Goal: Task Accomplishment & Management: Manage account settings

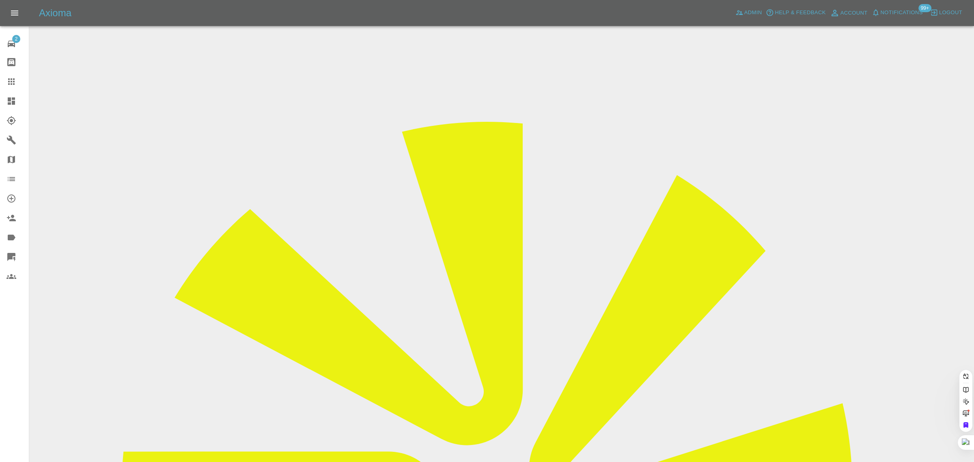
paste input "[EMAIL_ADDRESS][DOMAIN_NAME]"
type input "conniemsavory@gmail.co"
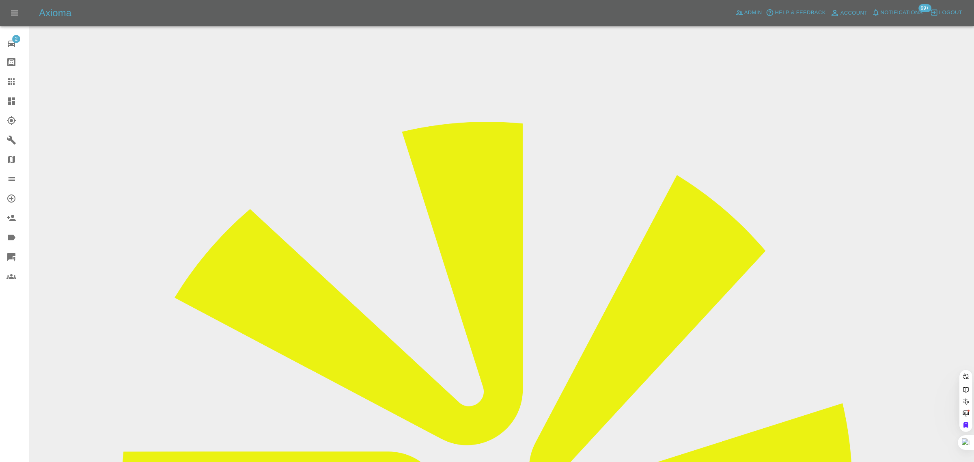
scroll to position [0, 9]
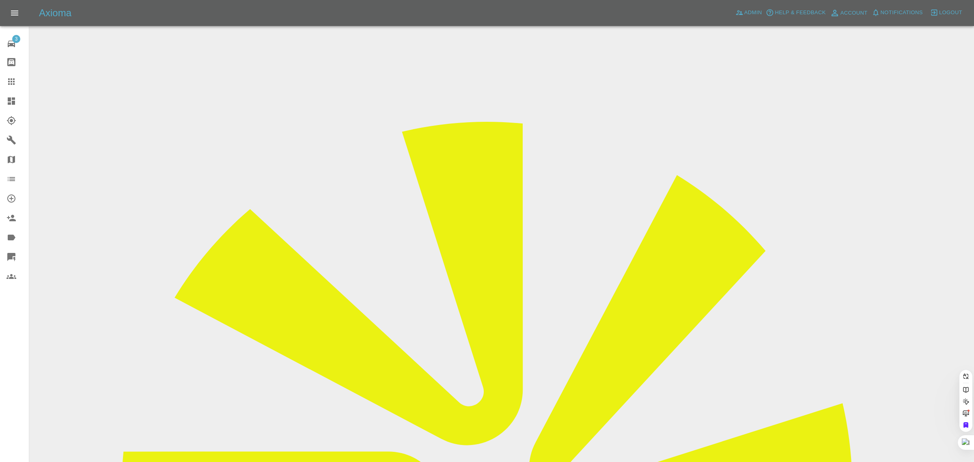
paste input "[EMAIL_ADDRESS][DOMAIN_NAME]"
type input "conniemsavory@gmail.co"
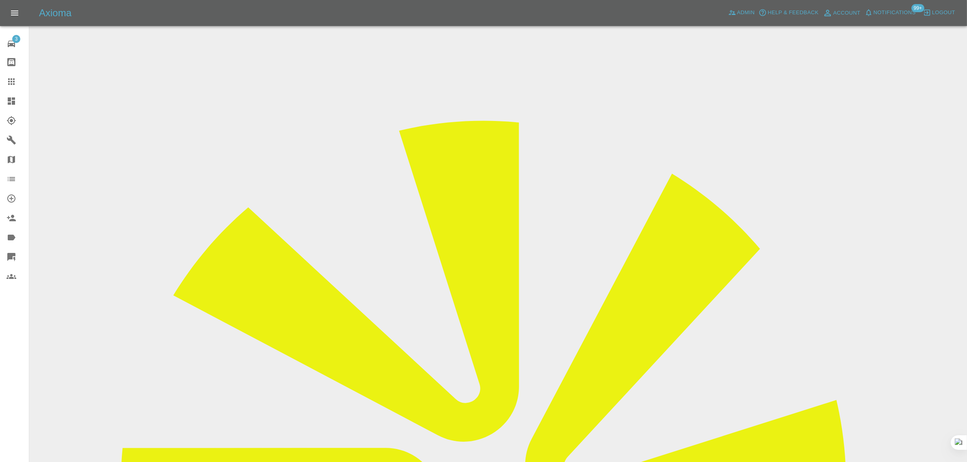
drag, startPoint x: 772, startPoint y: 128, endPoint x: 809, endPoint y: 129, distance: 36.6
copy td "Perfection Bo"
drag, startPoint x: 366, startPoint y: 143, endPoint x: 548, endPoint y: 147, distance: 181.9
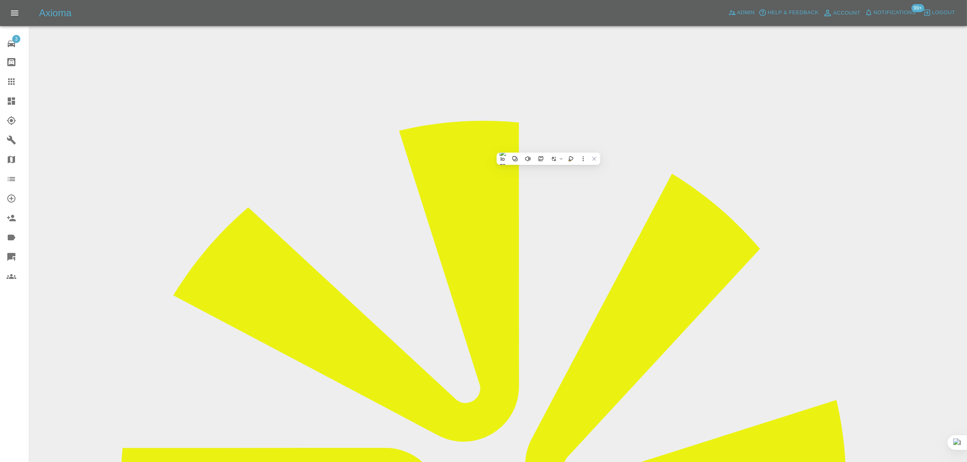
copy tr "Registration plates RA18YTW"
drag, startPoint x: 365, startPoint y: 218, endPoint x: 555, endPoint y: 234, distance: 190.7
copy tbody "Vehicle Location KT2 7DL Driver Connie Savory"
drag, startPoint x: 668, startPoint y: 432, endPoint x: 866, endPoint y: 432, distance: 197.7
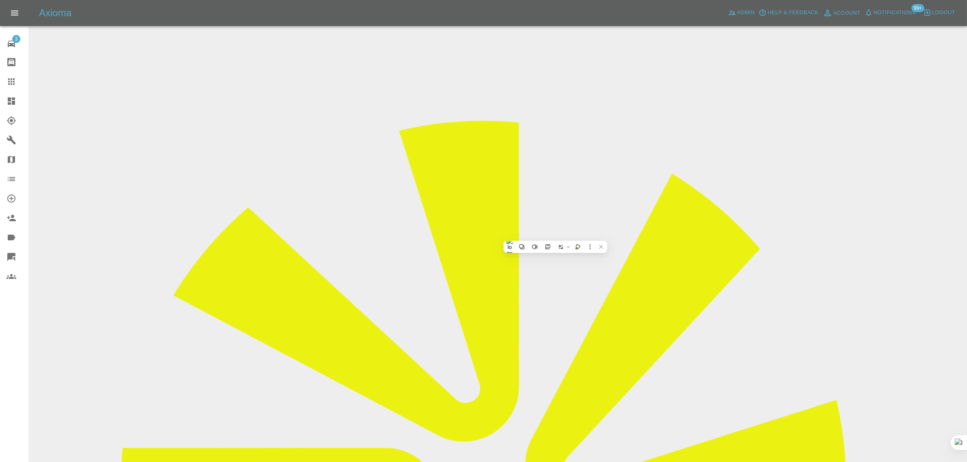
copy tr "Repair Date 20/08/2025"
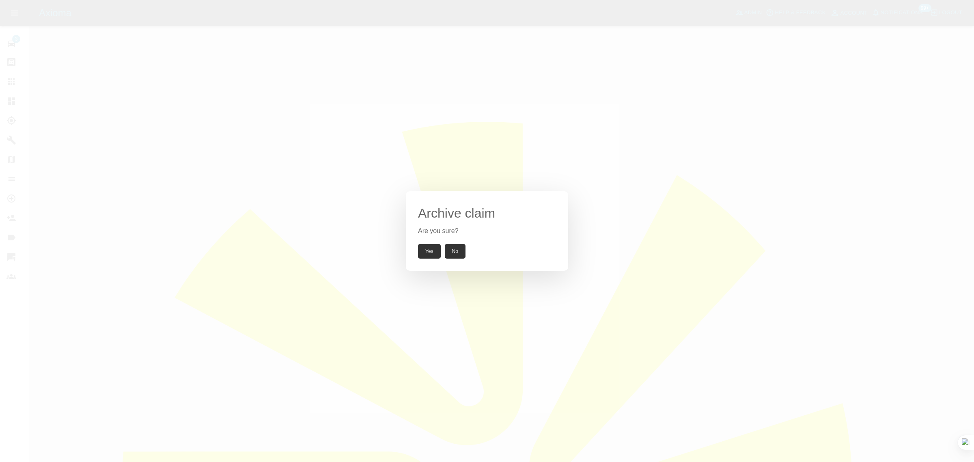
click at [433, 253] on button "Yes" at bounding box center [429, 251] width 23 height 15
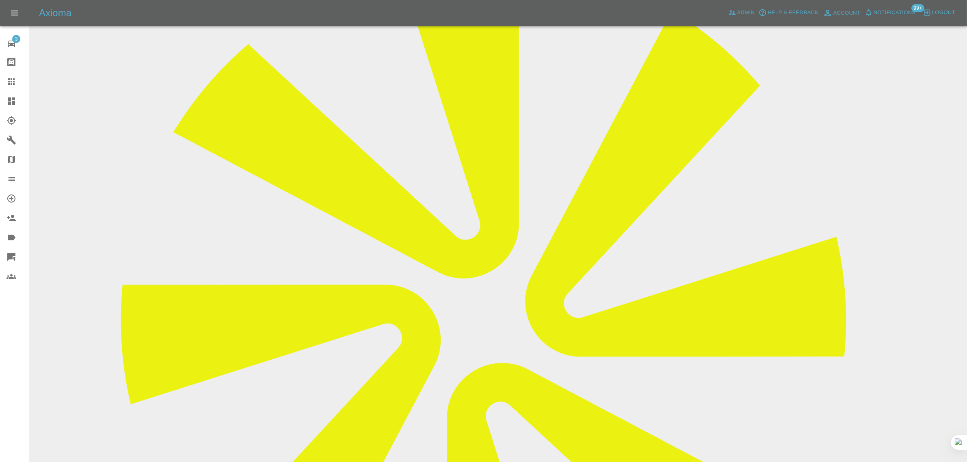
scroll to position [355, 0]
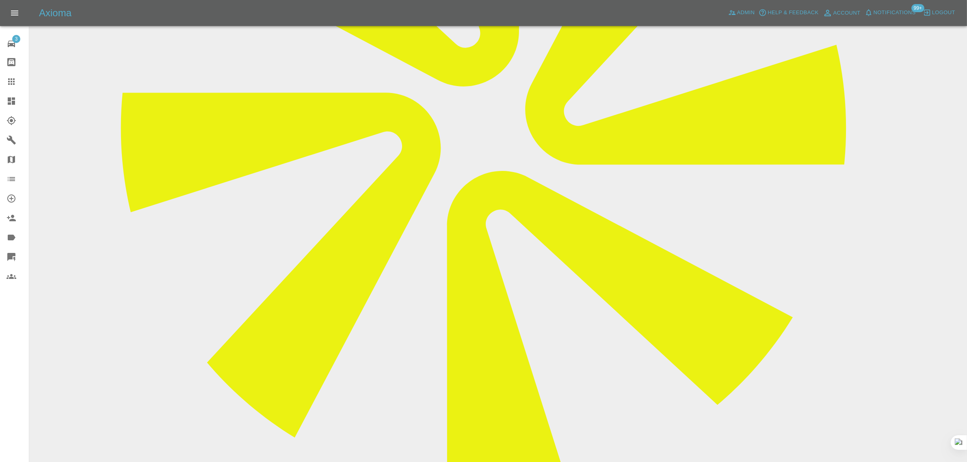
paste textarea "Thank you Imogen and I would like to cancel this work and I would like to confi…"
type textarea "Thank you Imogen and I would like to cancel this work and I would like to confi…"
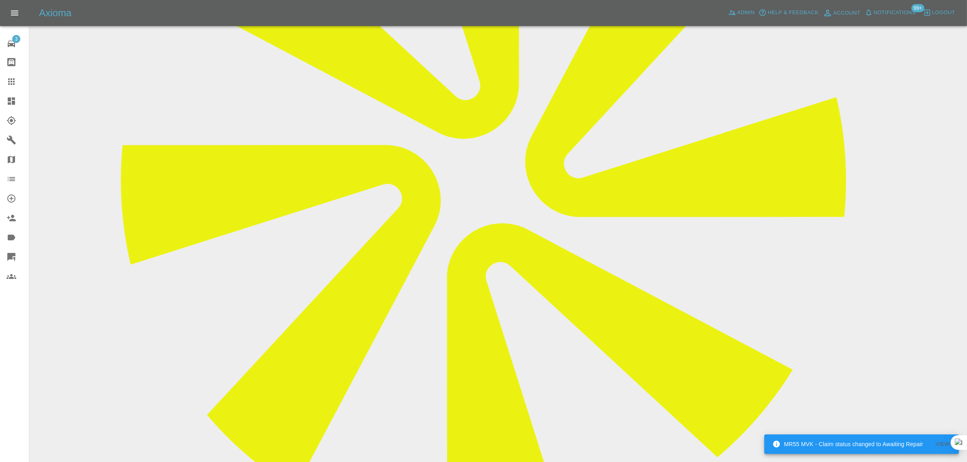
scroll to position [305, 0]
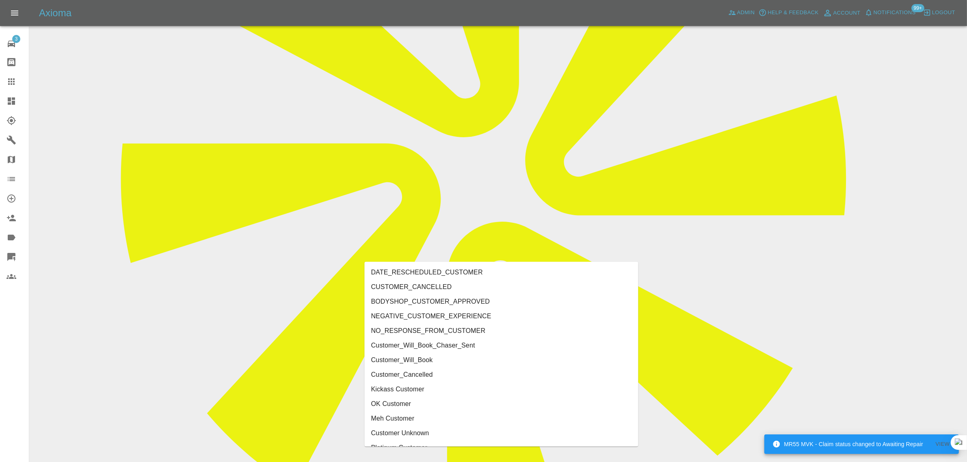
type input "cust"
click at [454, 291] on li "CUSTOMER_CANCELLED" at bounding box center [502, 287] width 274 height 15
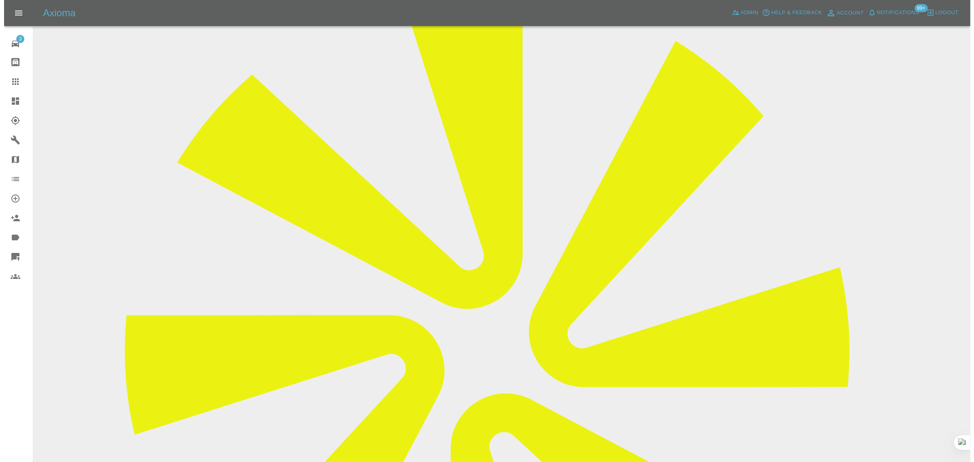
scroll to position [0, 0]
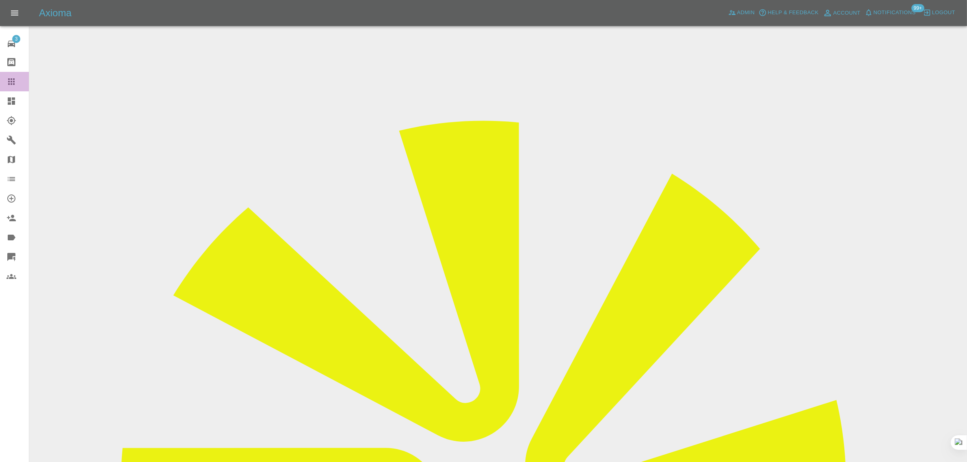
click at [9, 83] on icon at bounding box center [11, 82] width 10 height 10
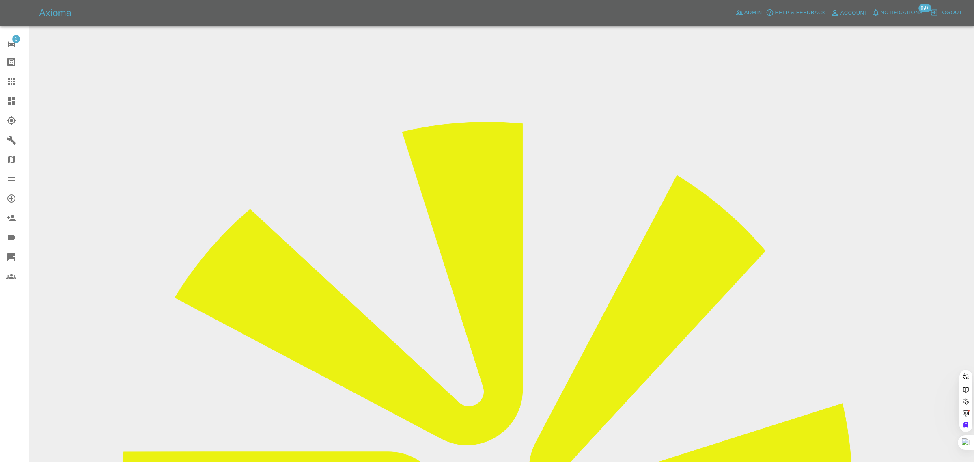
paste input "apaul007@btinternet.com"
type input "apaul007@btinternet.com"
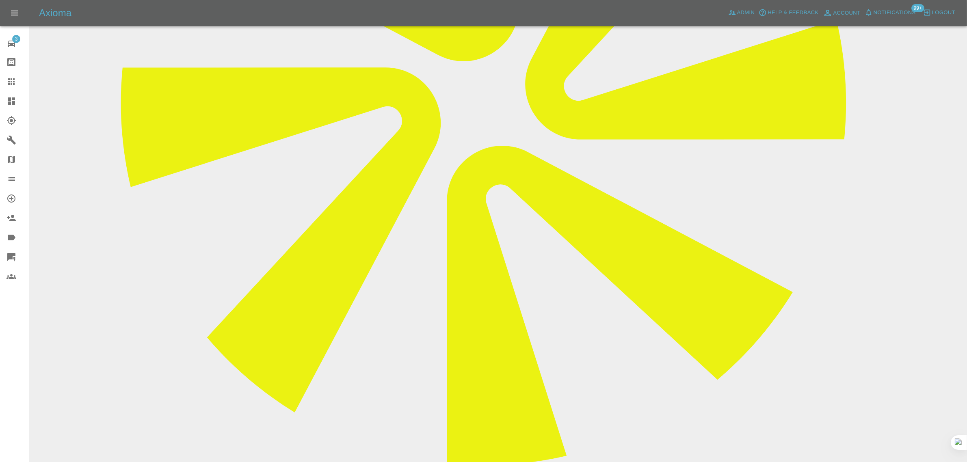
scroll to position [406, 0]
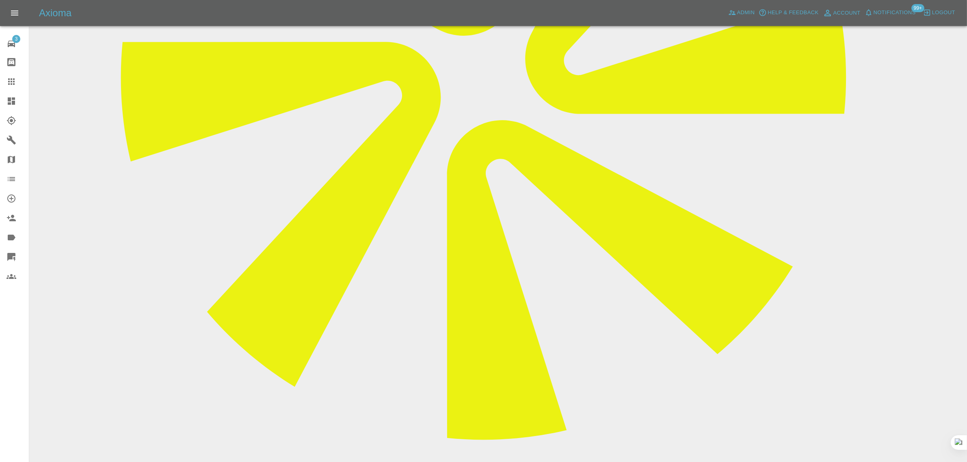
paste textarea "Yes the saga continues 😡😡 Martin has not been in touch with another date. Payme…"
type textarea "Yes the saga continues 😡😡 Martin has not been in touch with another date. Payme…"
click at [17, 78] on div at bounding box center [17, 82] width 23 height 10
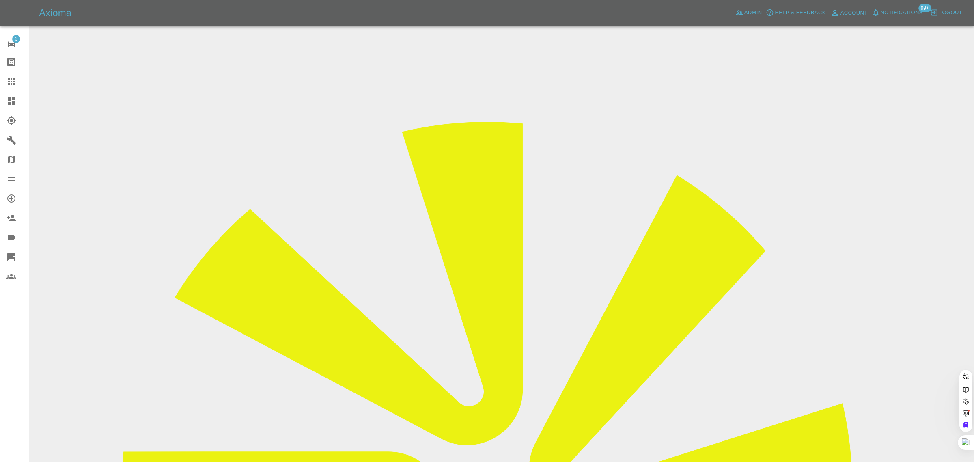
paste input "samhenryjohnson23@gmail.com"
type input "samhenryjohnson23@gmail.com"
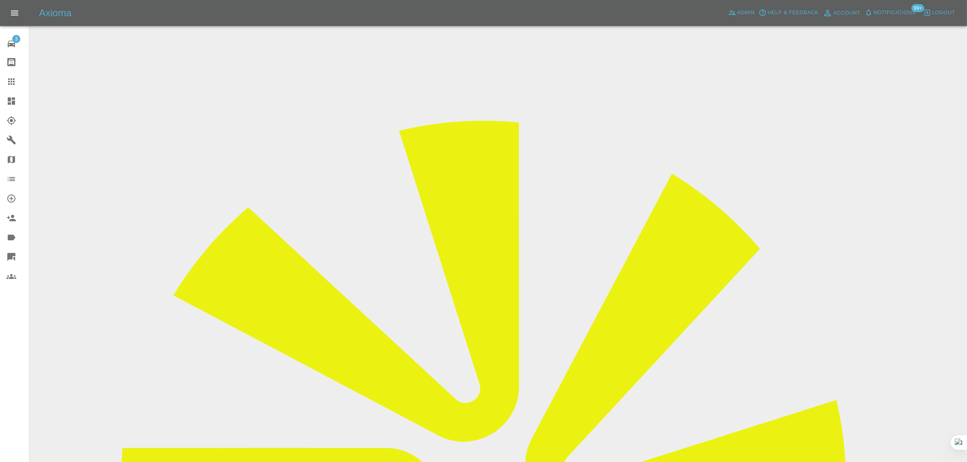
click at [15, 84] on icon at bounding box center [11, 82] width 10 height 10
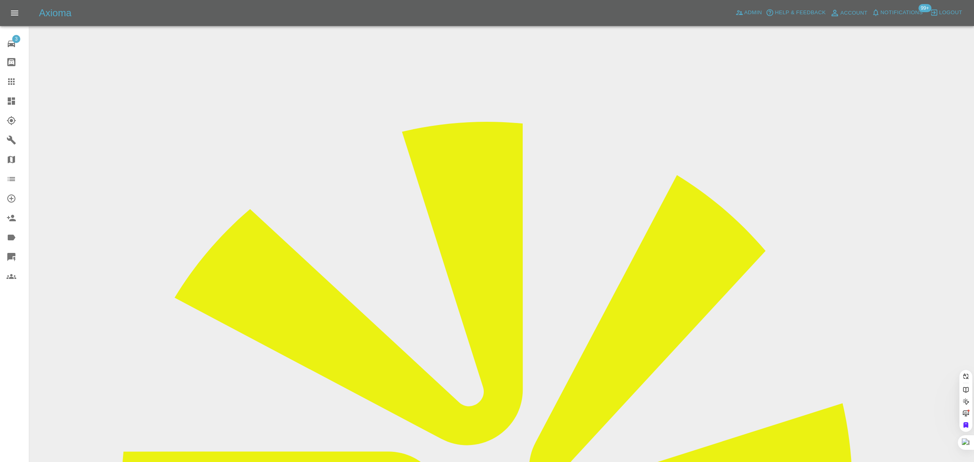
paste input "ambrazaitisx@gmail.com"
type input "ambrazaitisx@gmail.com"
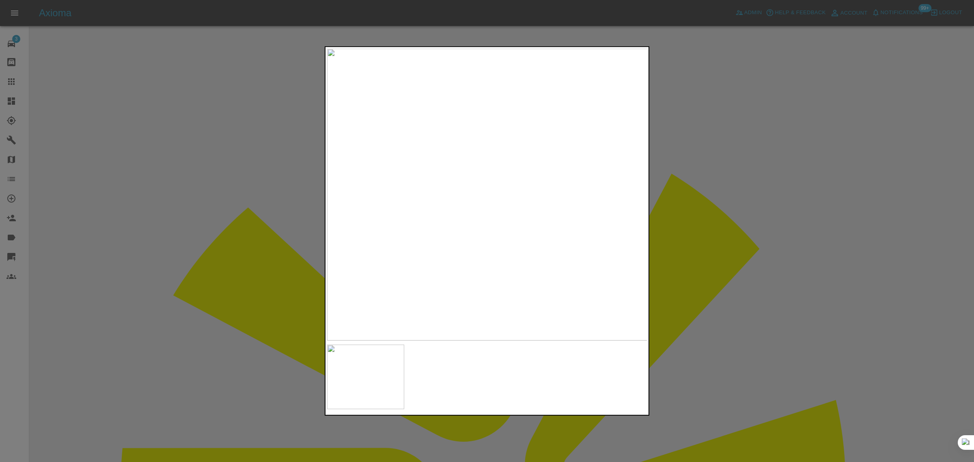
click at [231, 430] on div at bounding box center [487, 231] width 974 height 462
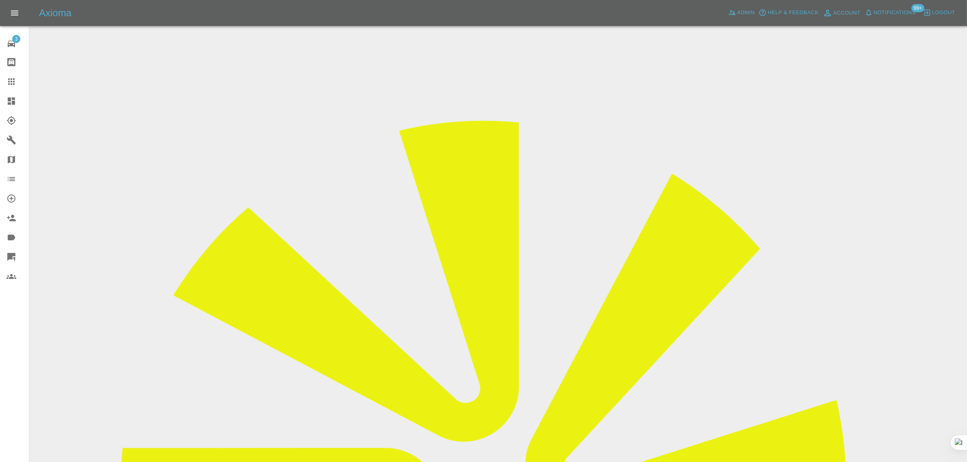
click at [0, 0] on input "Choose images" at bounding box center [0, 0] width 0 height 0
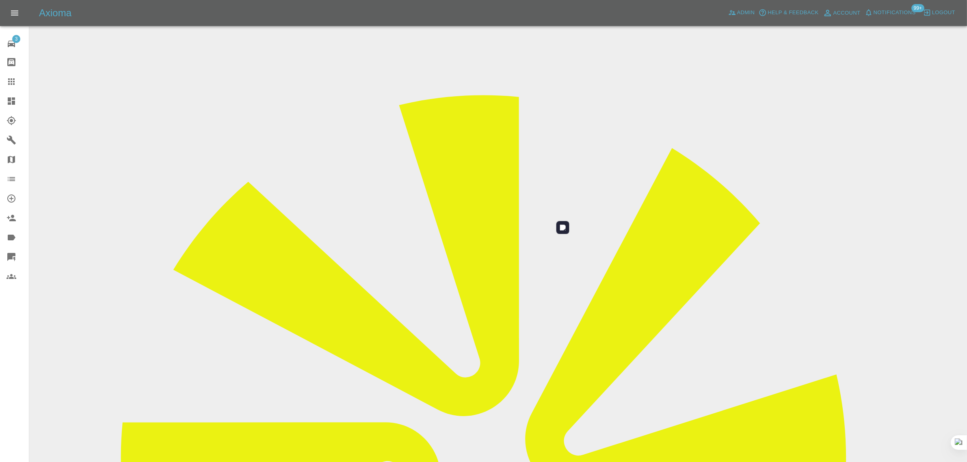
scroll to position [40, 0]
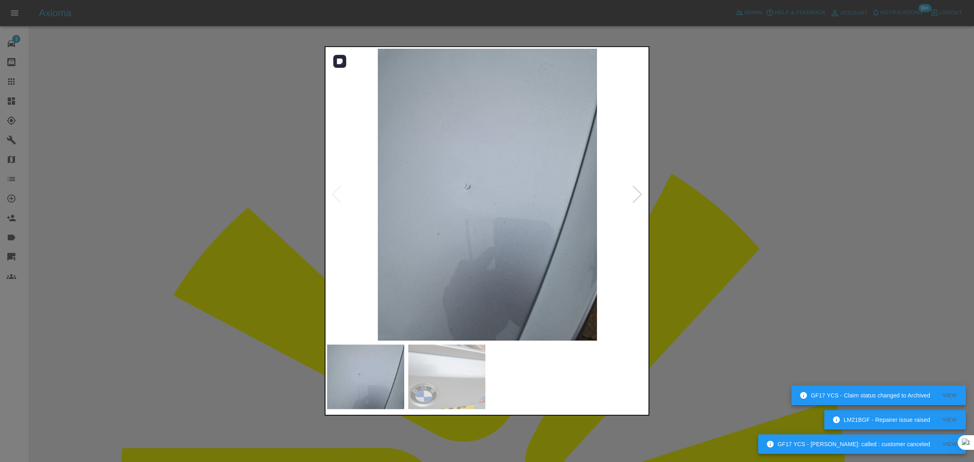
click at [637, 200] on div at bounding box center [637, 195] width 11 height 18
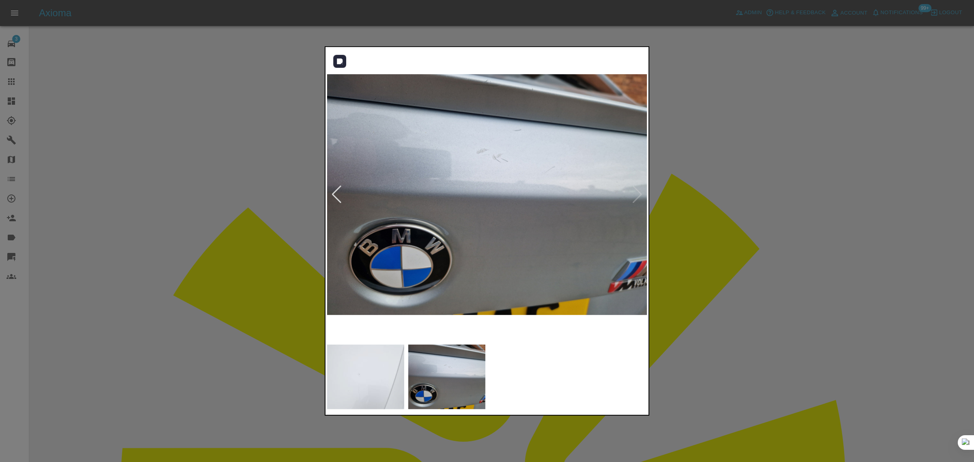
click at [335, 195] on div at bounding box center [336, 195] width 11 height 18
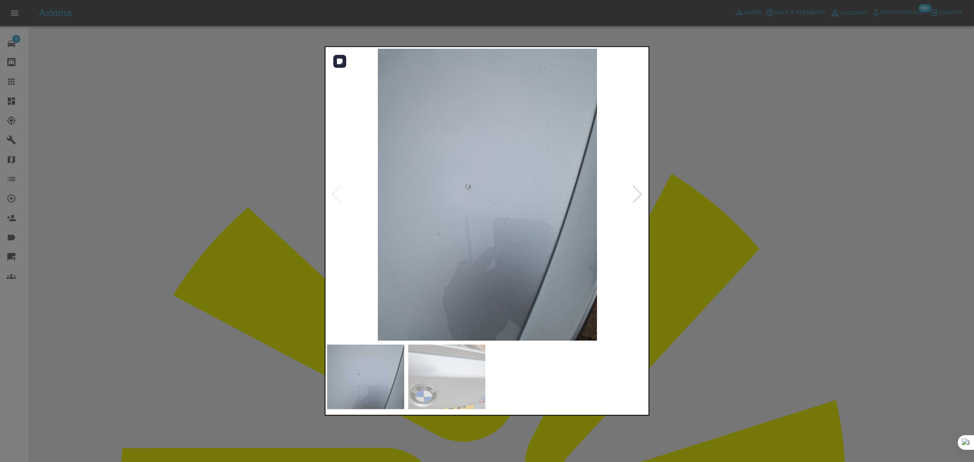
click at [639, 196] on div at bounding box center [637, 195] width 11 height 18
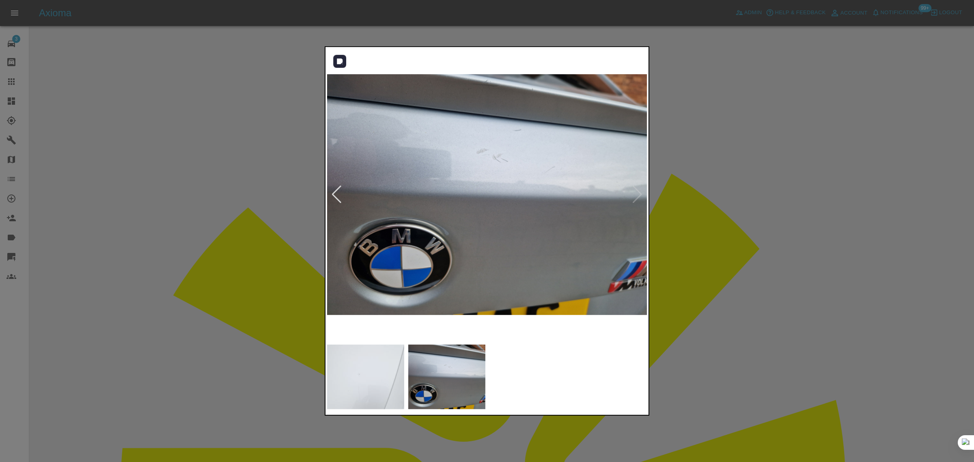
click at [336, 195] on div at bounding box center [336, 195] width 11 height 18
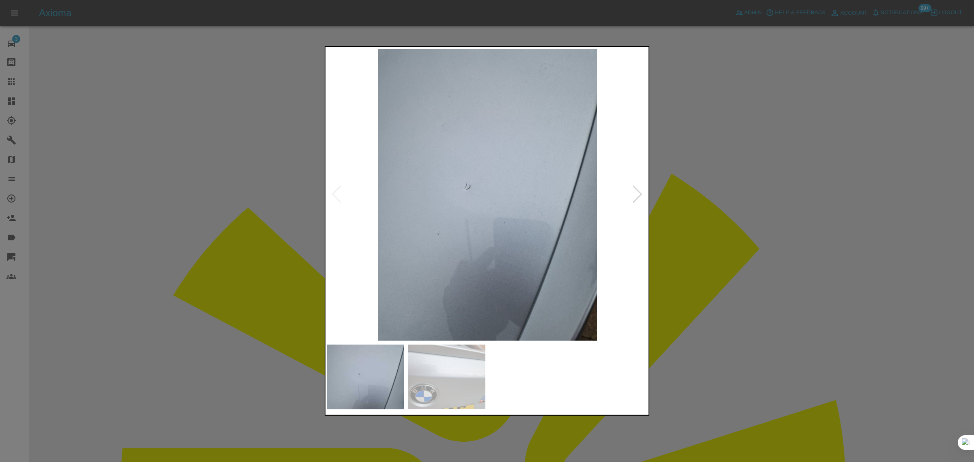
click at [750, 262] on div at bounding box center [487, 231] width 974 height 462
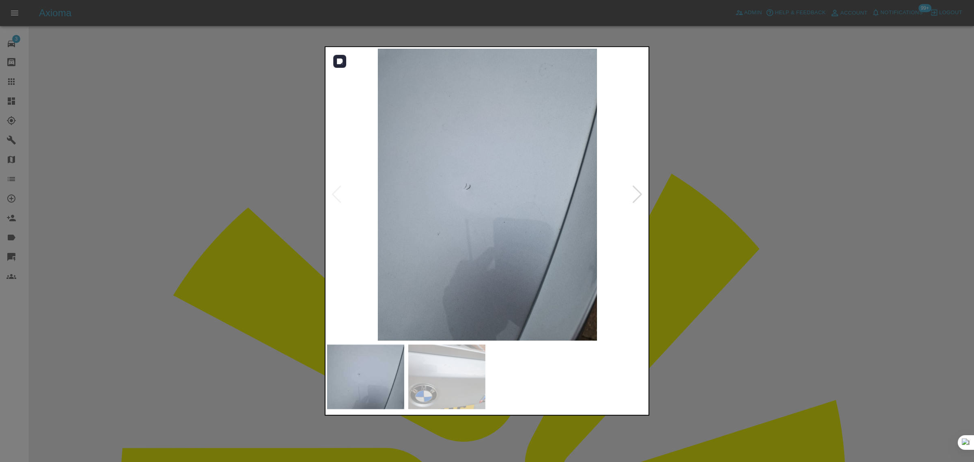
click at [638, 200] on div at bounding box center [637, 195] width 11 height 18
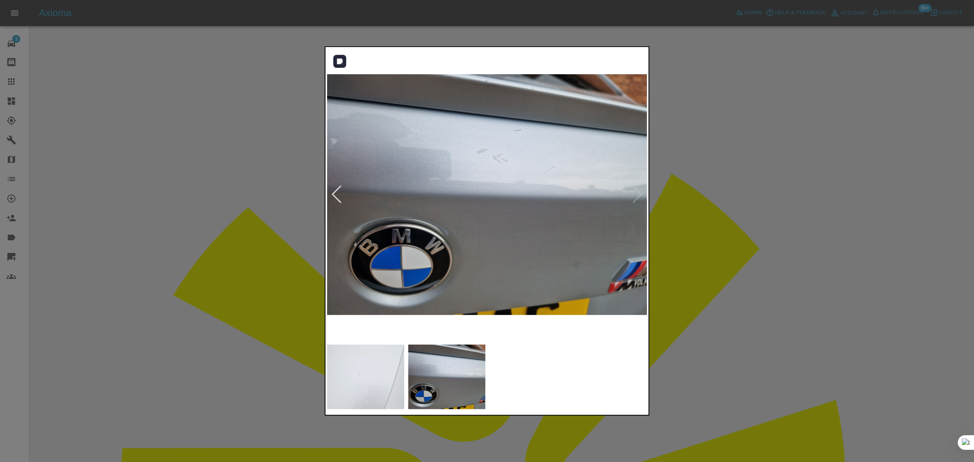
click at [485, 118] on img at bounding box center [487, 195] width 321 height 292
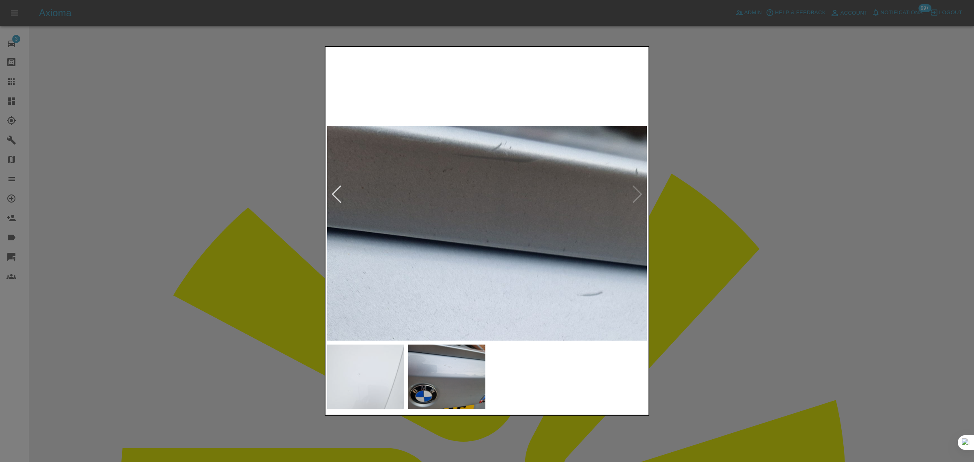
click at [15, 431] on div at bounding box center [487, 231] width 974 height 462
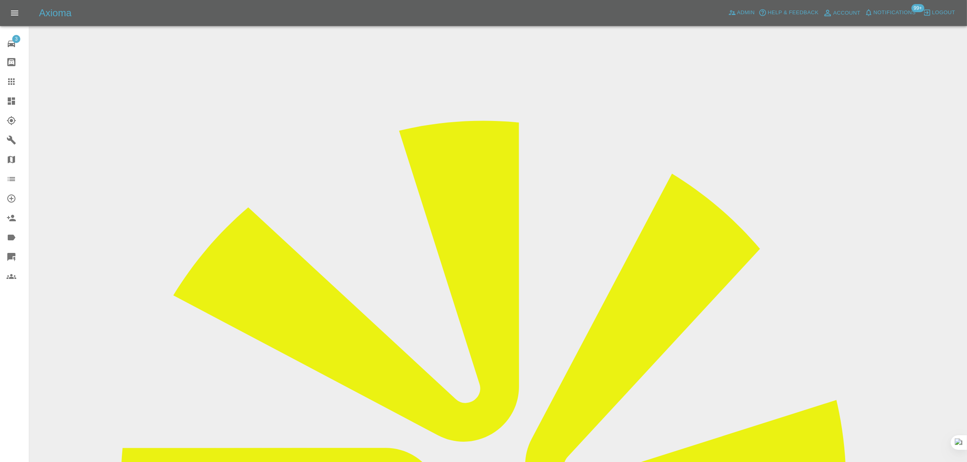
click at [8, 81] on icon at bounding box center [11, 81] width 6 height 6
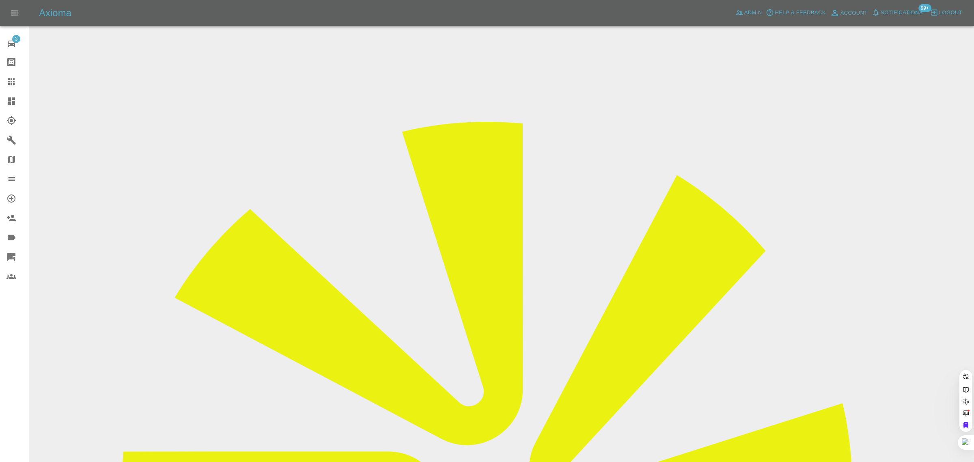
paste input "paulplattfc@hotmail.co.uk"
type input "paulplattfc@hotmail.co.uk"
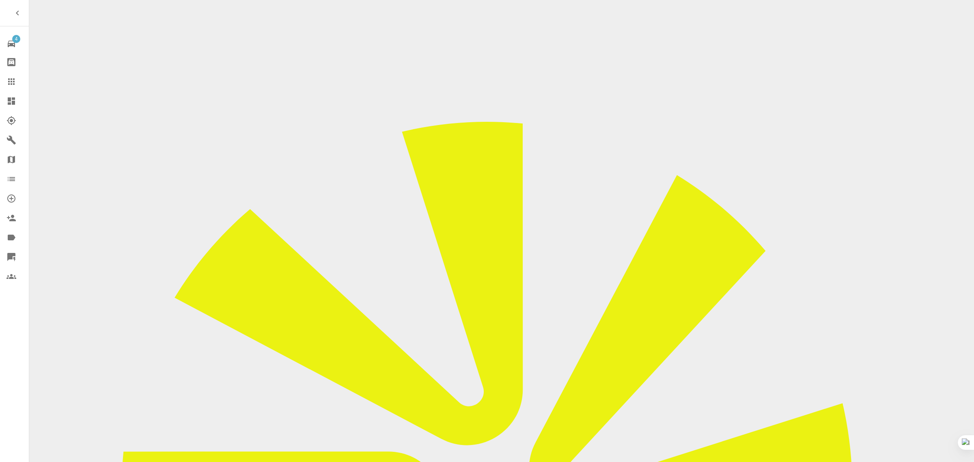
click at [11, 76] on link "Claims" at bounding box center [14, 81] width 29 height 19
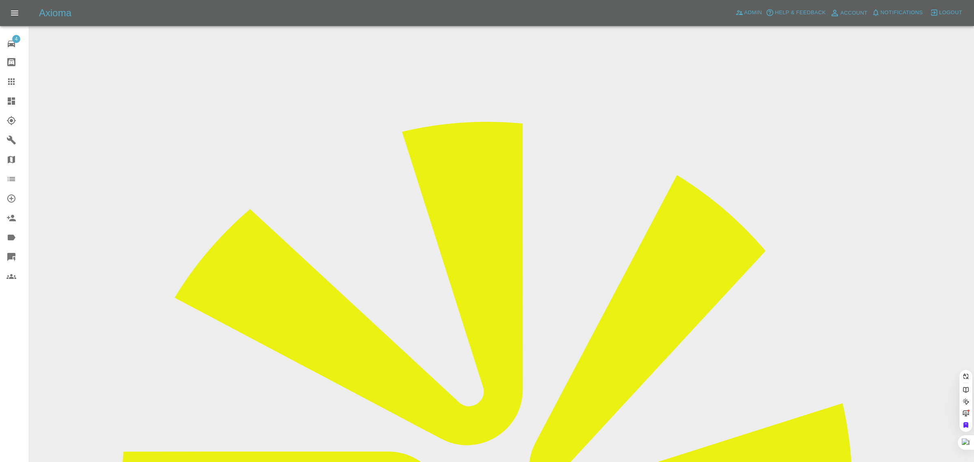
paste input "bes110@hotmail.co.uk"
type input "bes110@hotmail.co.u"
click at [15, 370] on div "4 Repair home Bodyshop home Claims Dashboard Explorer Garages Map Organization …" at bounding box center [14, 231] width 29 height 462
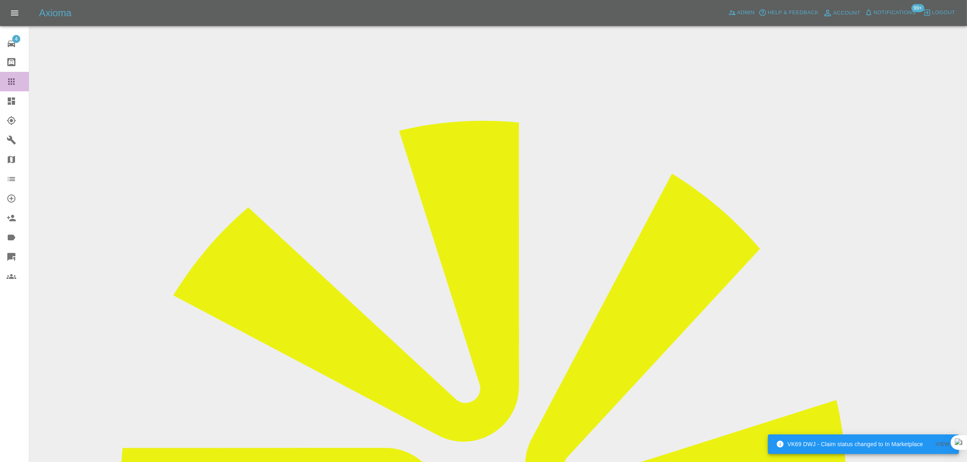
click at [15, 76] on link "Claims" at bounding box center [14, 81] width 29 height 19
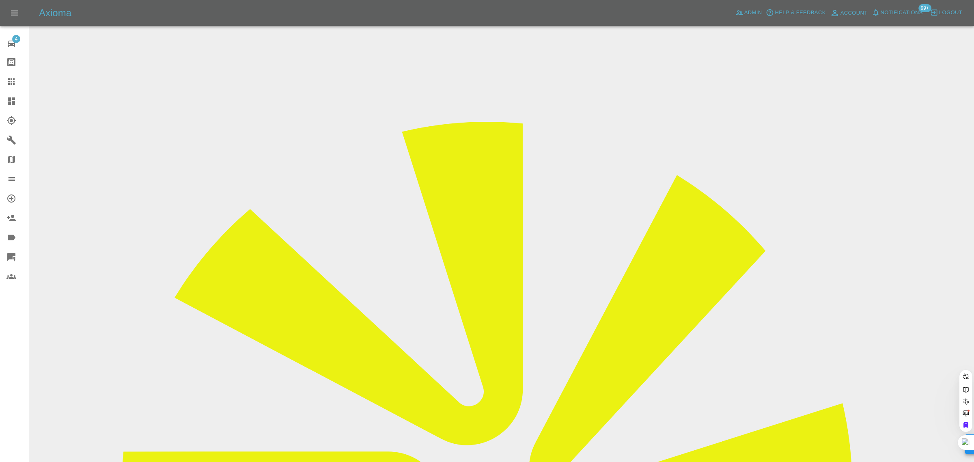
paste input "kristieleighhardy@outlook.com"
type input "kristieleighhardy@outlook.com"
click at [11, 330] on div "4 Repair home Bodyshop home Claims Dashboard Explorer Garages Map Organization …" at bounding box center [14, 231] width 29 height 462
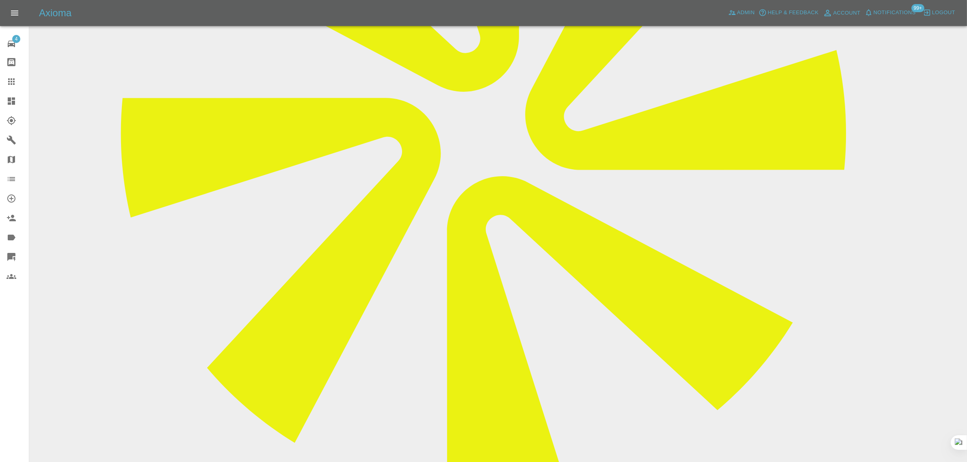
scroll to position [355, 0]
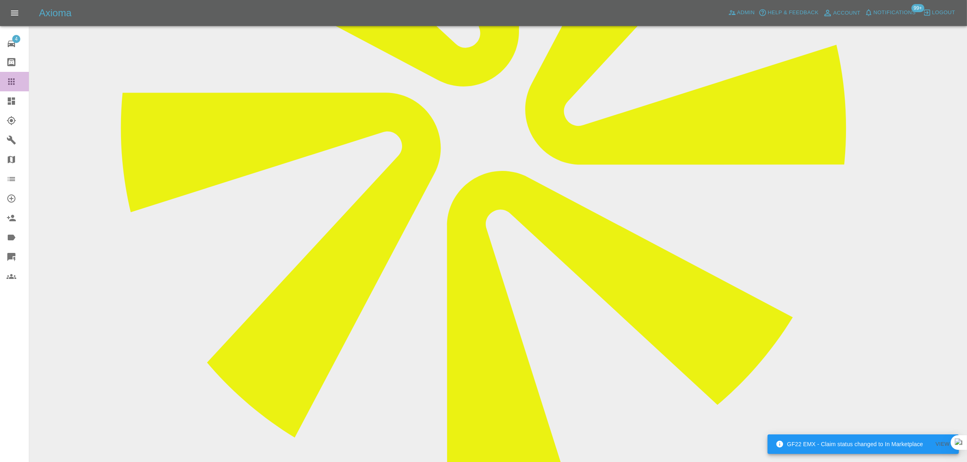
click at [6, 84] on icon at bounding box center [11, 82] width 10 height 10
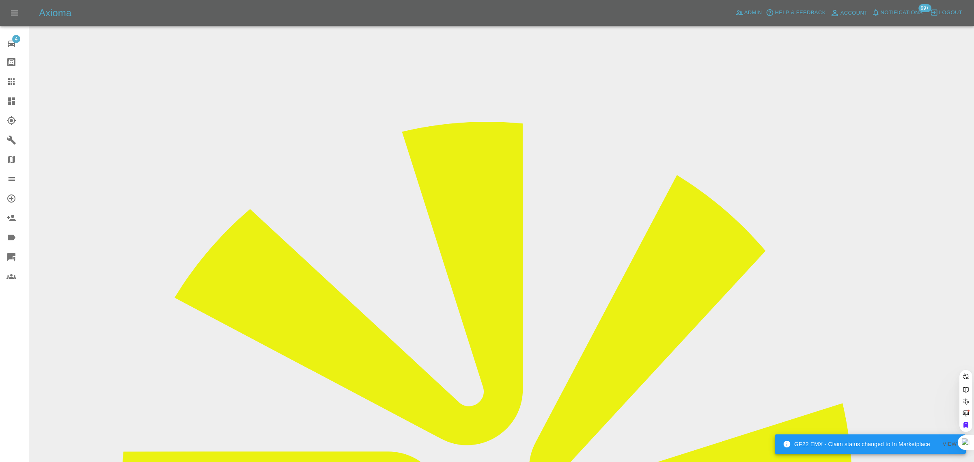
paste input "jackwnewt@gmail.com"
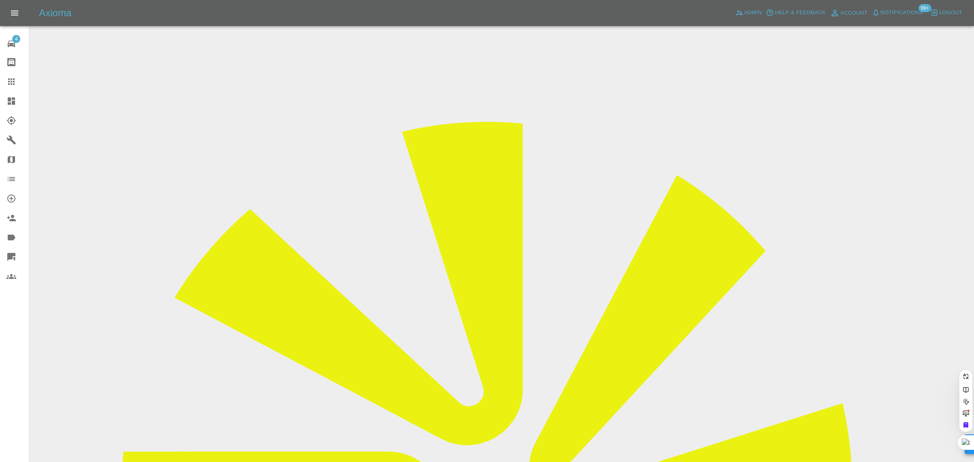
type input "jackwnewt@gmail.com"
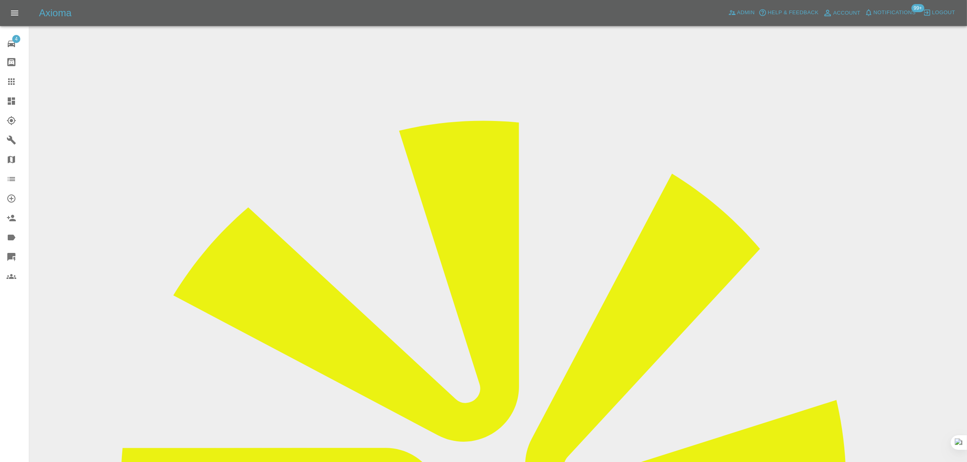
click at [17, 80] on div at bounding box center [17, 82] width 23 height 10
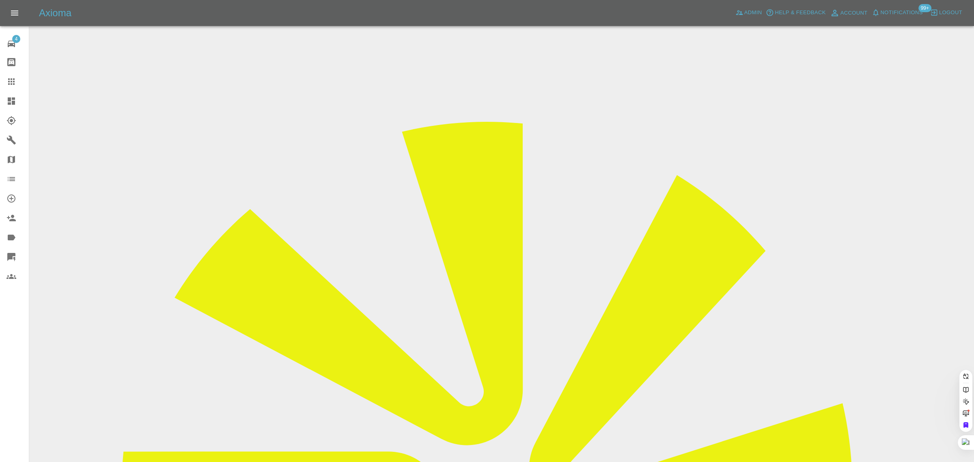
paste input "irsweetperu@yahoo.co.uk"
type input "irsweetperu@yahoo.co.uk"
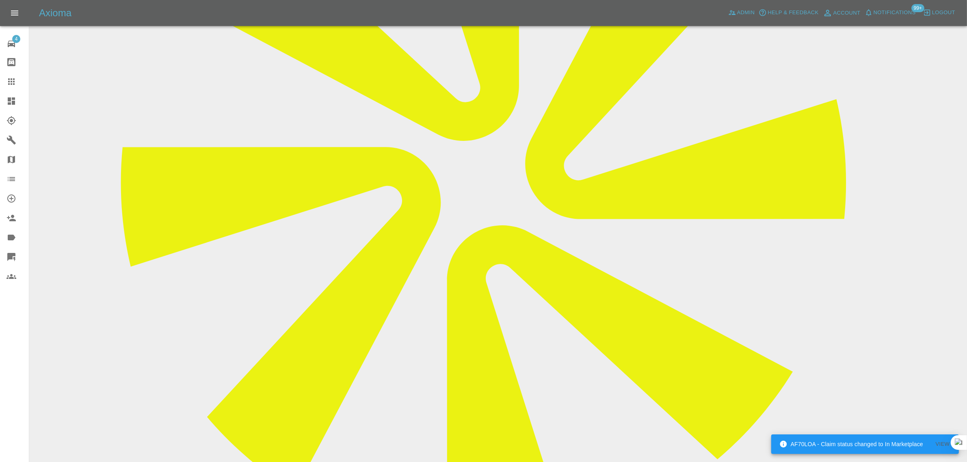
scroll to position [355, 0]
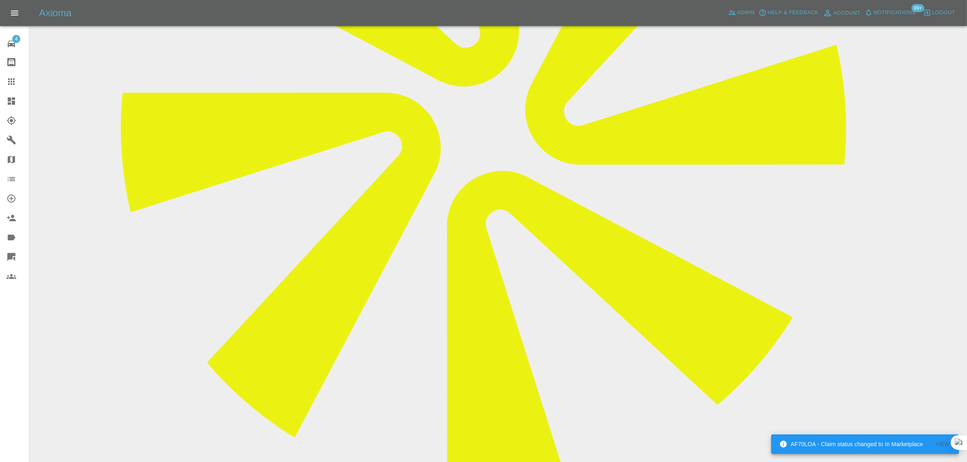
drag, startPoint x: 417, startPoint y: 364, endPoint x: 648, endPoint y: 361, distance: 231.5
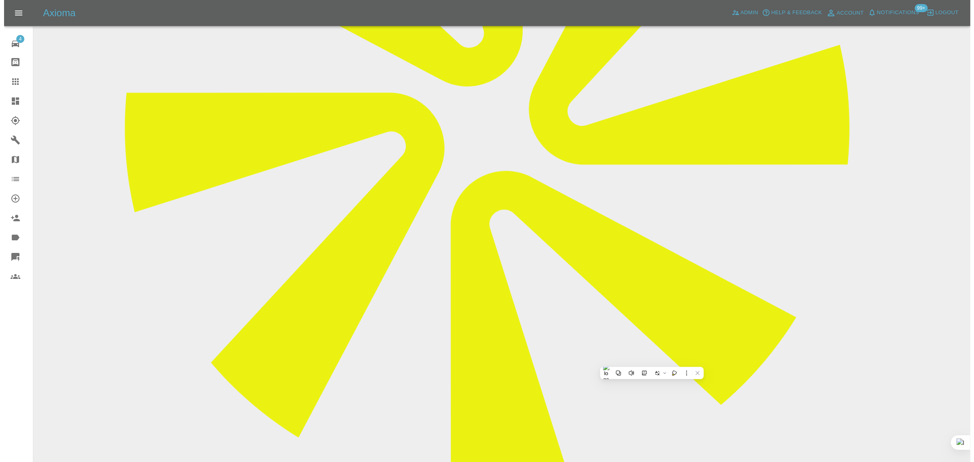
scroll to position [0, 0]
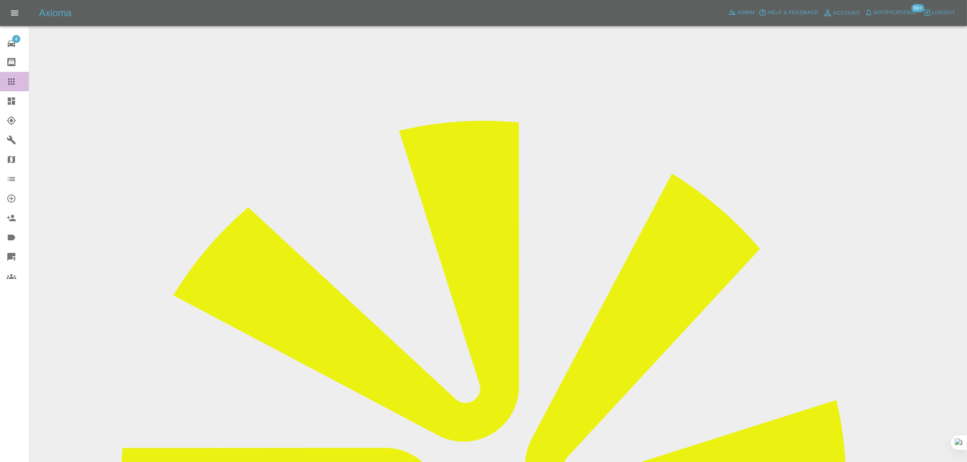
click at [9, 86] on icon at bounding box center [11, 82] width 10 height 10
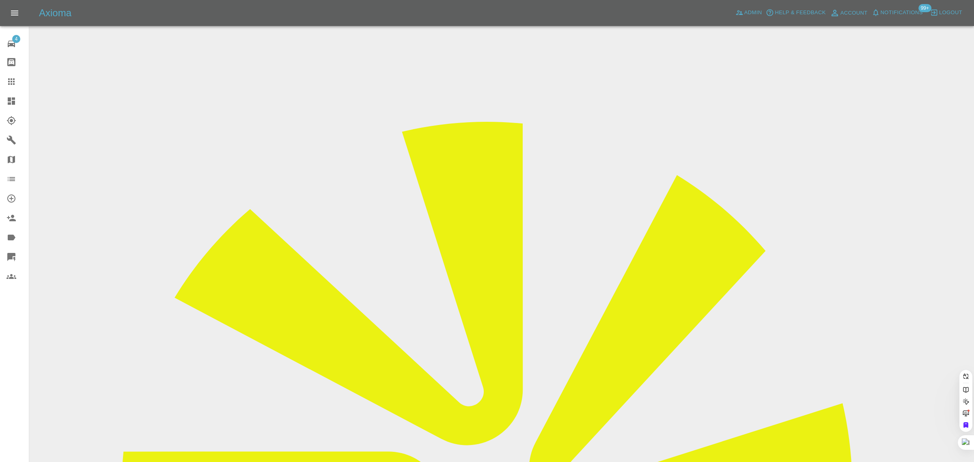
paste input "danielsmarks@gmail.com"
type input "danielsmarks@gmail.com"
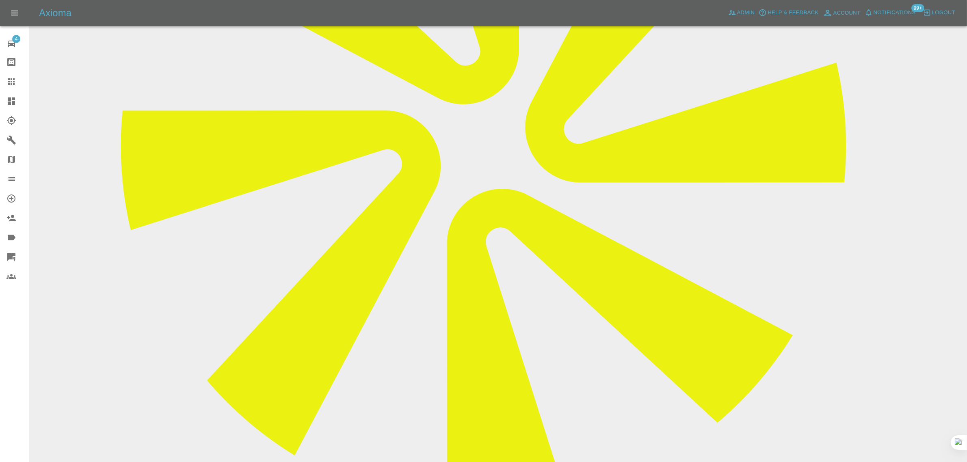
scroll to position [355, 0]
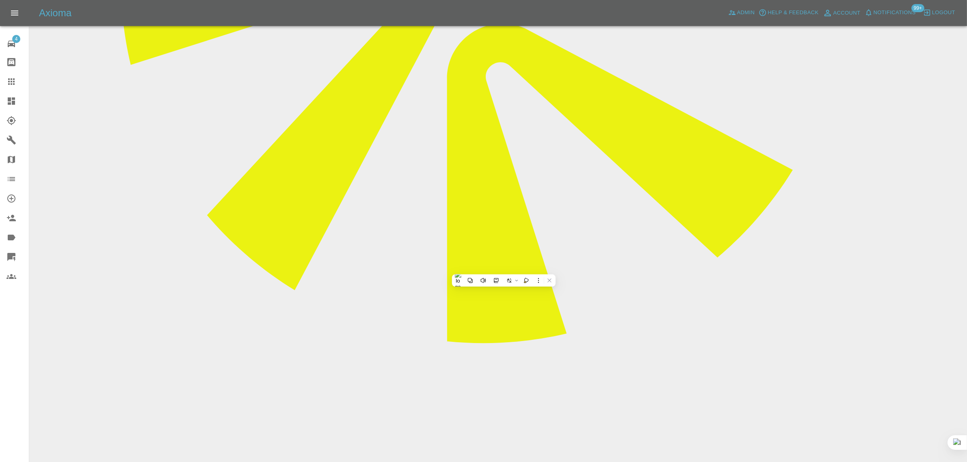
scroll to position [508, 0]
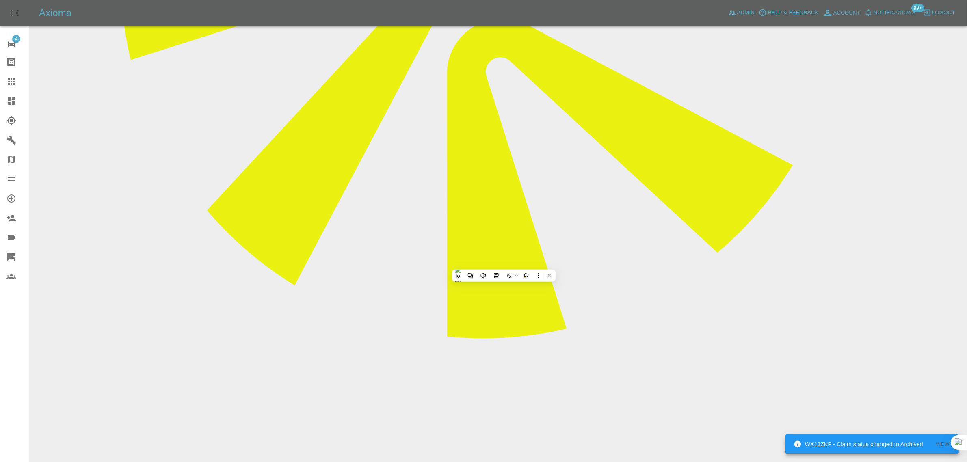
copy p "Next available dates are: 18th August or 19th August are any of these suitable …"
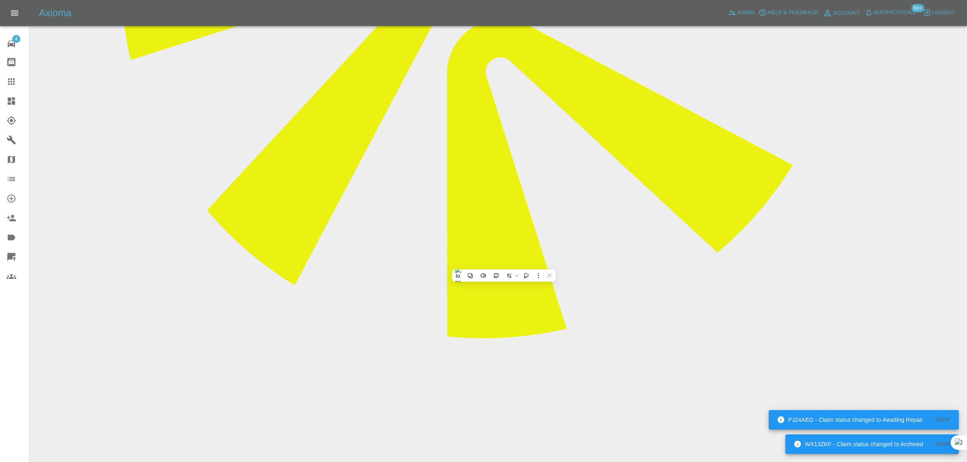
click at [19, 88] on link "Claims" at bounding box center [14, 81] width 29 height 19
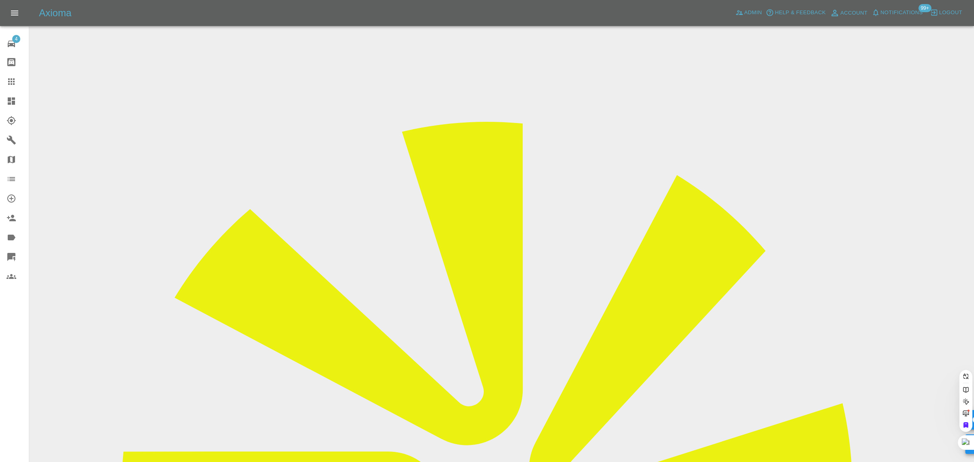
paste input "DP25 NSY"
drag, startPoint x: 471, startPoint y: 240, endPoint x: 500, endPoint y: 248, distance: 30.1
type input "DP25NSY"
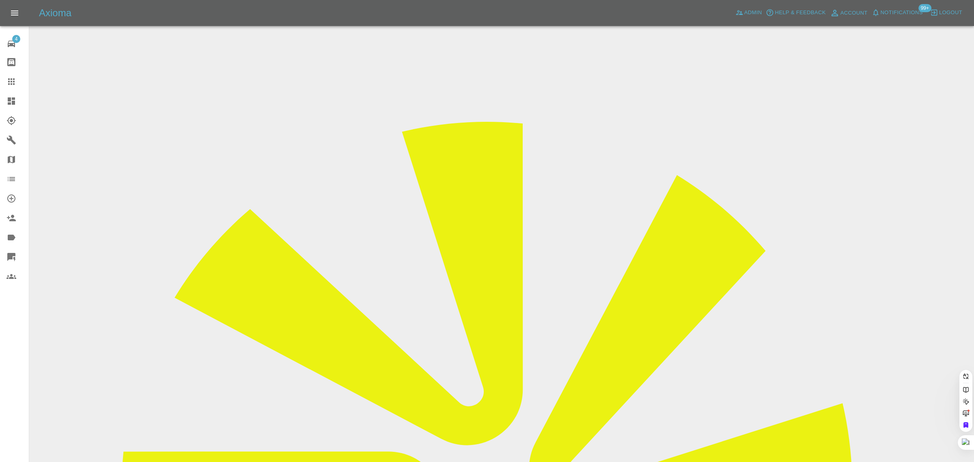
click at [19, 398] on div "4 Repair home Bodyshop home Claims Dashboard Explorer Garages Map Organization …" at bounding box center [14, 231] width 29 height 462
